Goal: Understand process/instructions: Learn how to perform a task or action

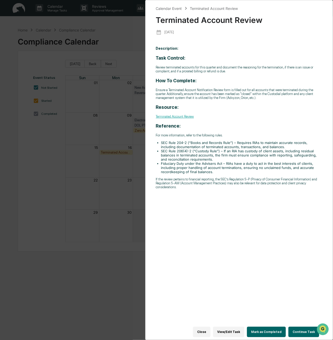
click at [209, 333] on button "Close" at bounding box center [201, 332] width 17 height 10
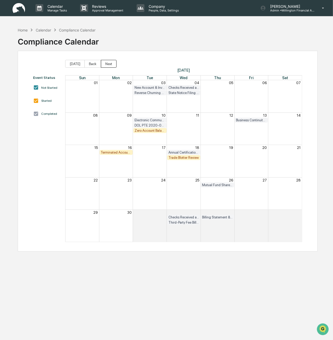
click at [104, 63] on button "Next" at bounding box center [109, 64] width 16 height 8
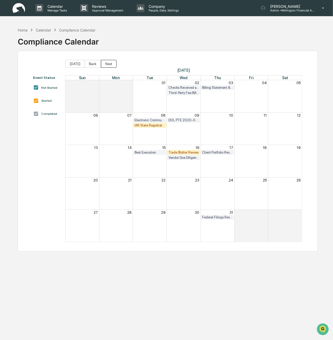
click at [104, 63] on button "Next" at bounding box center [109, 64] width 16 height 8
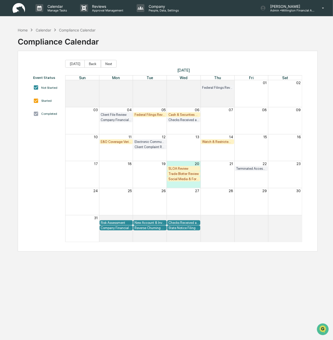
click at [192, 181] on div "Social Media & Forensic Testing" at bounding box center [183, 179] width 31 height 4
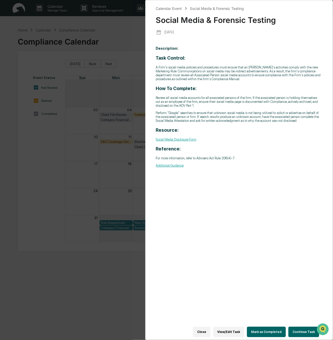
click at [232, 334] on button "View/Edit Task" at bounding box center [228, 332] width 31 height 10
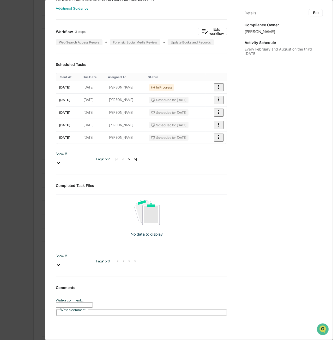
scroll to position [325, 0]
click at [88, 40] on div "Web Search Access People" at bounding box center [79, 42] width 47 height 6
click at [124, 41] on div "Forensic Social Media Review" at bounding box center [135, 42] width 51 height 6
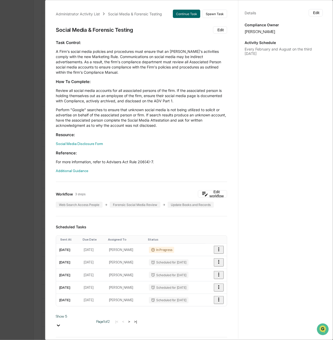
scroll to position [0, 0]
click at [73, 144] on link "Social Media Disclosure Form" at bounding box center [79, 144] width 47 height 4
click at [73, 171] on link "Additional Guidance" at bounding box center [72, 171] width 33 height 4
click at [73, 170] on link "Additional Guidance" at bounding box center [72, 171] width 33 height 4
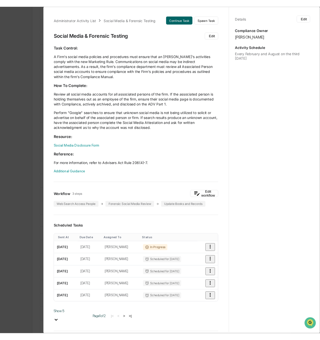
scroll to position [423, 0]
